Goal: Task Accomplishment & Management: Use online tool/utility

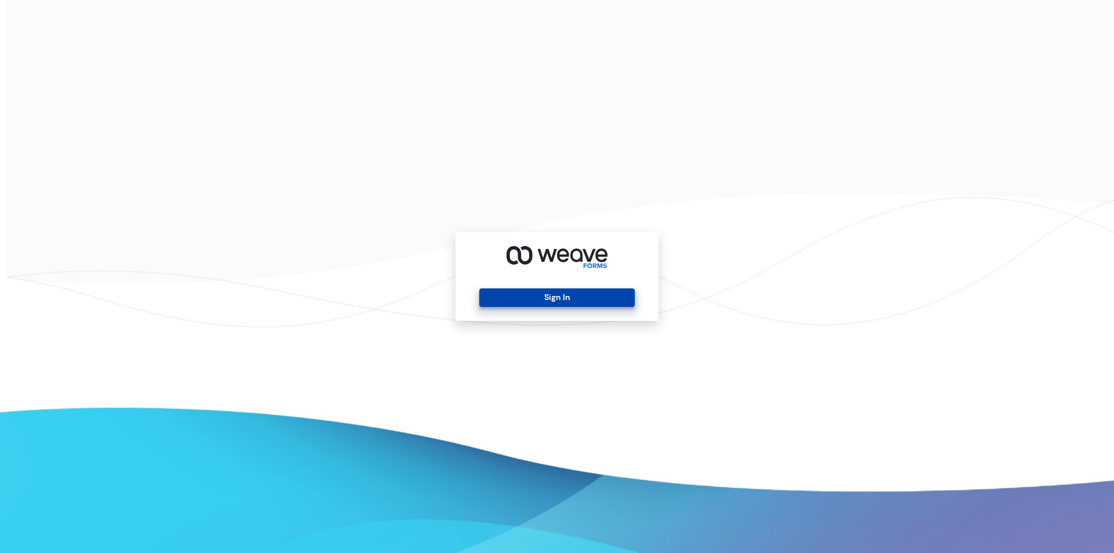
click at [592, 299] on button "Sign In" at bounding box center [556, 297] width 155 height 19
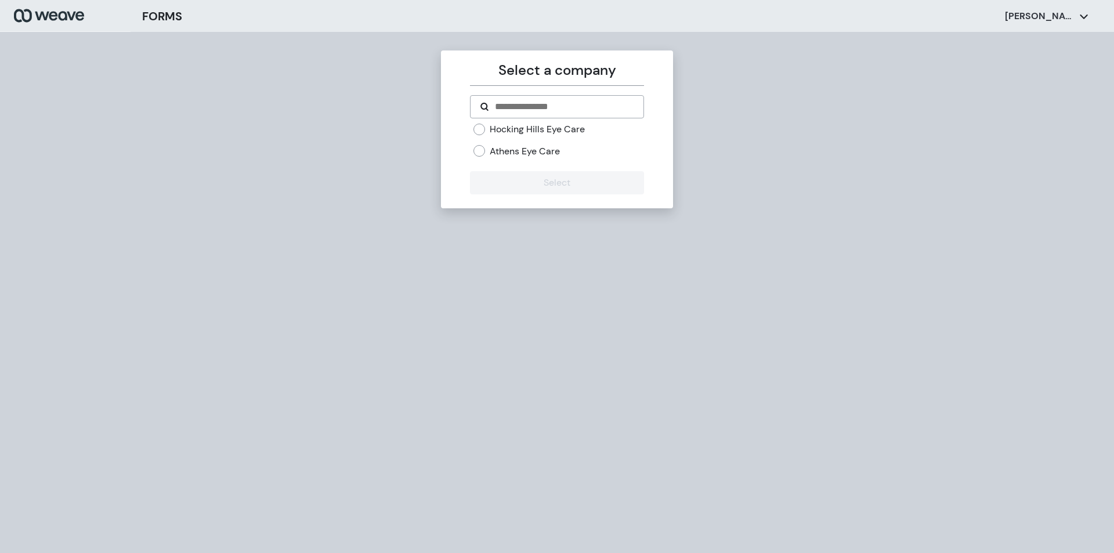
click at [487, 155] on div "Athens Eye Care" at bounding box center [558, 151] width 170 height 13
click at [546, 179] on button "Select" at bounding box center [556, 182] width 173 height 23
